Goal: Find contact information: Find contact information

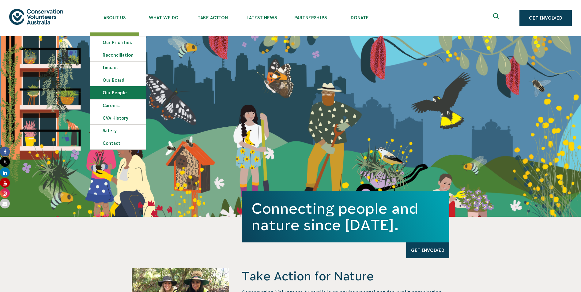
click at [110, 92] on link "Our People" at bounding box center [117, 93] width 55 height 12
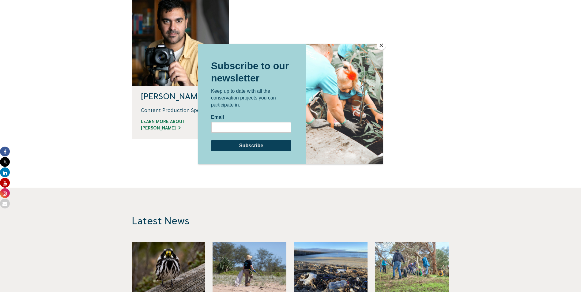
scroll to position [643, 0]
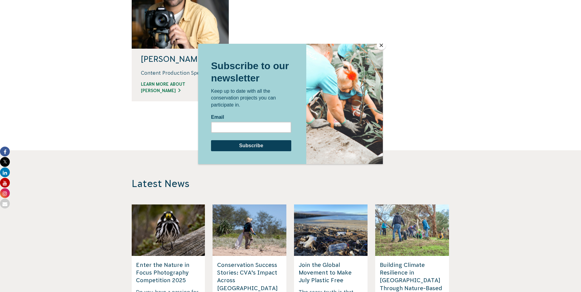
click at [381, 44] on button "Close" at bounding box center [381, 45] width 9 height 9
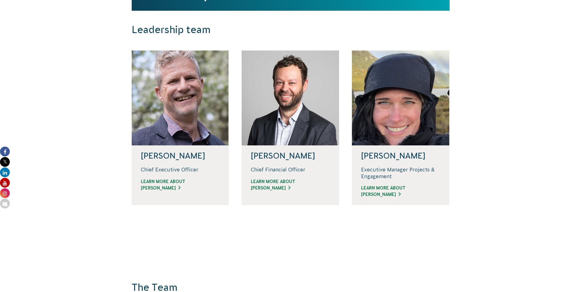
scroll to position [0, 0]
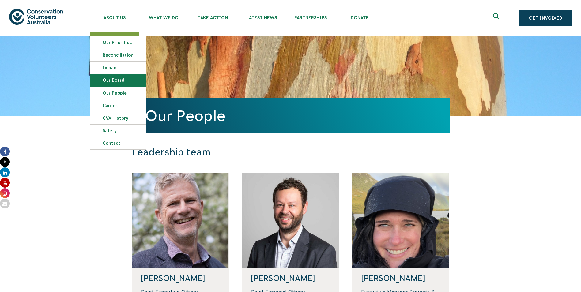
click at [118, 79] on link "Our Board" at bounding box center [117, 80] width 55 height 12
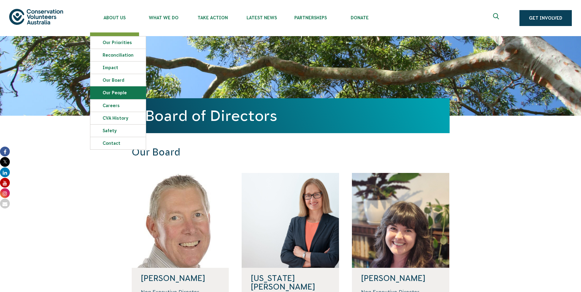
click at [121, 92] on link "Our People" at bounding box center [117, 93] width 55 height 12
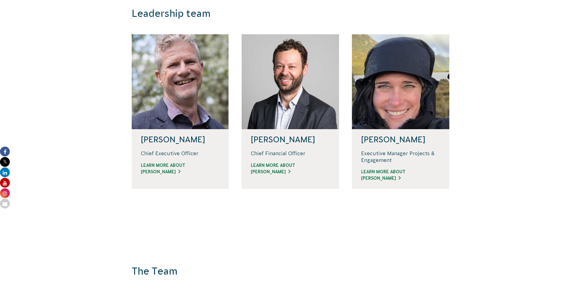
scroll to position [153, 0]
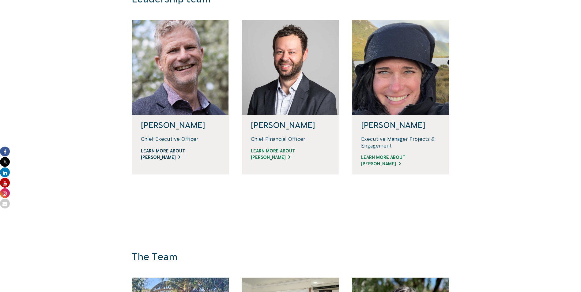
click at [186, 156] on link "Learn more about [PERSON_NAME]" at bounding box center [180, 154] width 79 height 13
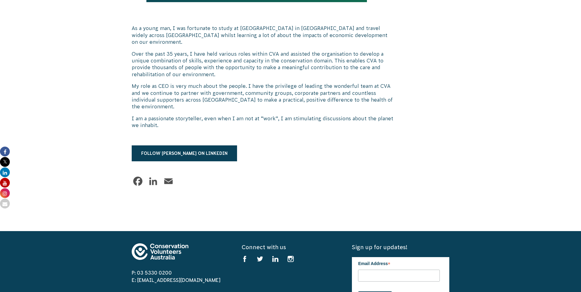
scroll to position [398, 0]
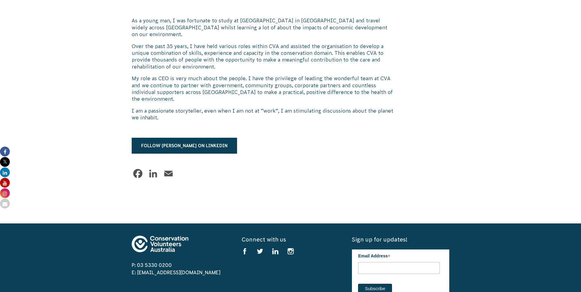
click at [171, 167] on link "Email" at bounding box center [168, 173] width 12 height 12
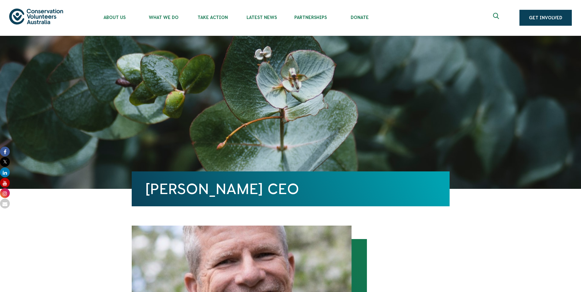
scroll to position [0, 0]
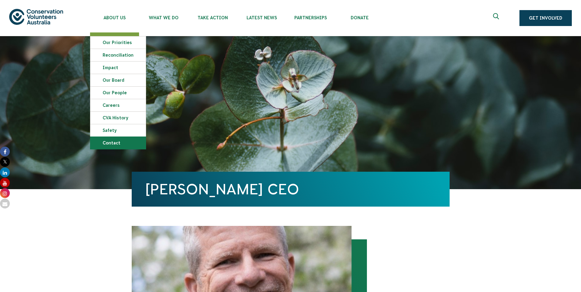
click at [116, 141] on link "Contact" at bounding box center [117, 143] width 55 height 12
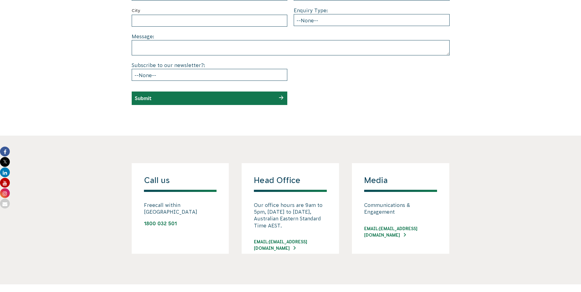
scroll to position [459, 0]
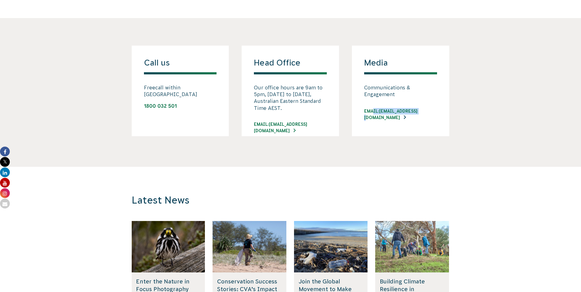
drag, startPoint x: 357, startPoint y: 119, endPoint x: 428, endPoint y: 115, distance: 70.8
click at [428, 115] on div "Media Communications & Engagement Email: [EMAIL_ADDRESS][DOMAIN_NAME]" at bounding box center [400, 91] width 97 height 91
copy link "Email: [EMAIL_ADDRESS][DOMAIN_NAME]"
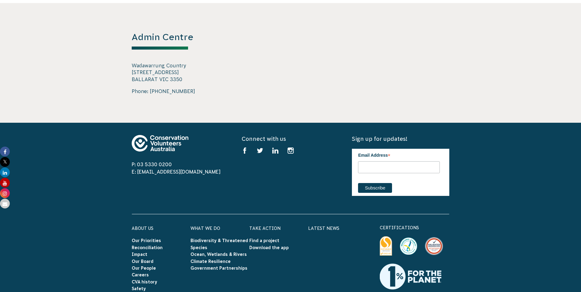
scroll to position [1056, 0]
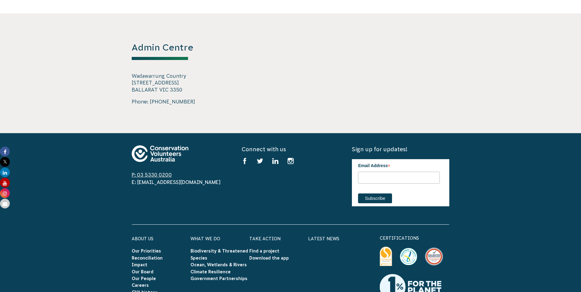
drag, startPoint x: 176, startPoint y: 166, endPoint x: 139, endPoint y: 167, distance: 36.7
click at [139, 171] on span "P: 03 5330 0200" at bounding box center [180, 174] width 97 height 7
copy link "03 5330 0200"
